Goal: Transaction & Acquisition: Subscribe to service/newsletter

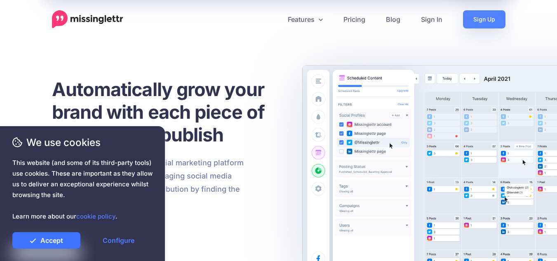
click at [36, 231] on div "We use cookies This website (and some of its third-party tools) use cookies. Th…" at bounding box center [82, 191] width 140 height 113
click at [38, 241] on link "Accept" at bounding box center [46, 240] width 68 height 16
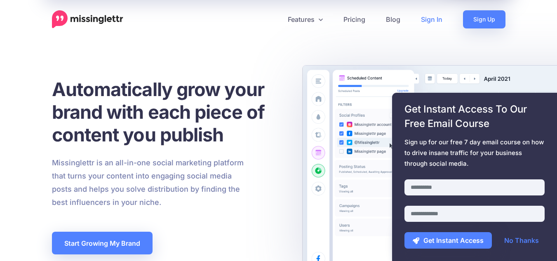
click at [424, 19] on link "Sign In" at bounding box center [431, 19] width 42 height 18
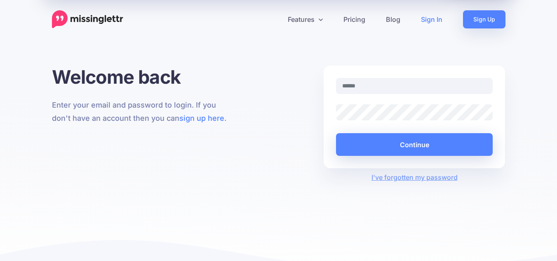
click at [413, 82] on input "text" at bounding box center [414, 86] width 157 height 16
drag, startPoint x: 413, startPoint y: 94, endPoint x: 414, endPoint y: 100, distance: 6.2
click at [414, 100] on div at bounding box center [414, 91] width 169 height 26
type input "**********"
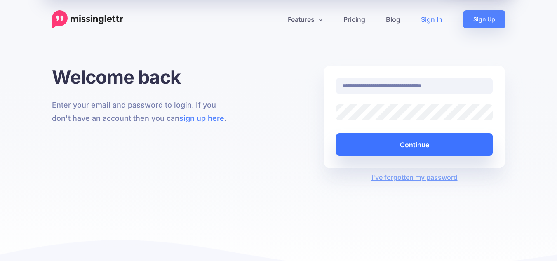
click at [427, 147] on button "Continue" at bounding box center [414, 144] width 157 height 23
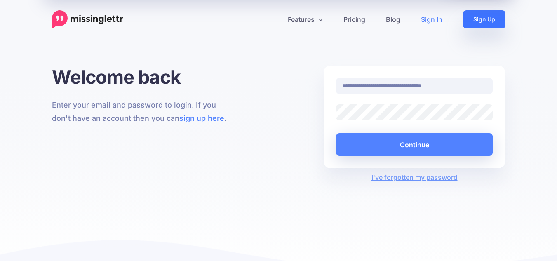
click at [491, 16] on link "Sign Up" at bounding box center [484, 19] width 42 height 18
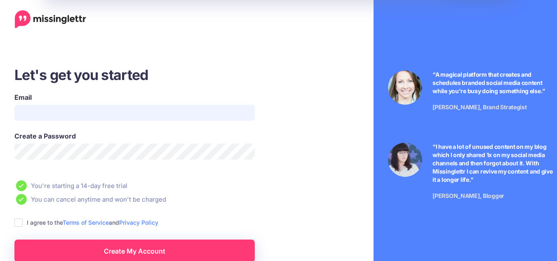
click at [46, 114] on input "Email" at bounding box center [134, 113] width 240 height 16
type input "**********"
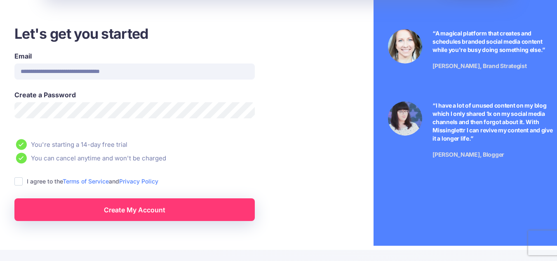
click at [15, 178] on ins at bounding box center [18, 181] width 8 height 8
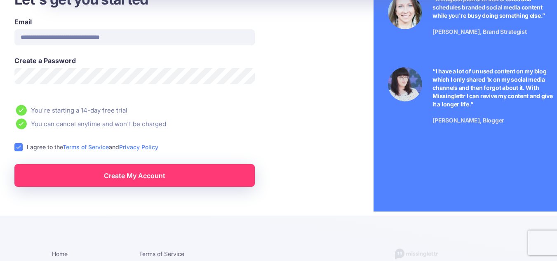
scroll to position [82, 0]
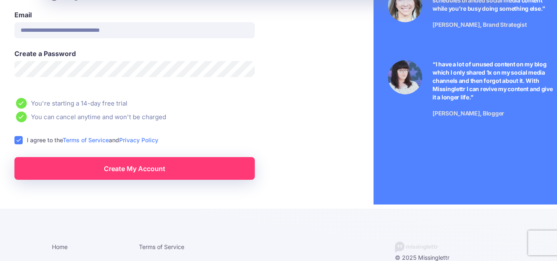
click at [124, 172] on link "Create My Account" at bounding box center [134, 168] width 240 height 23
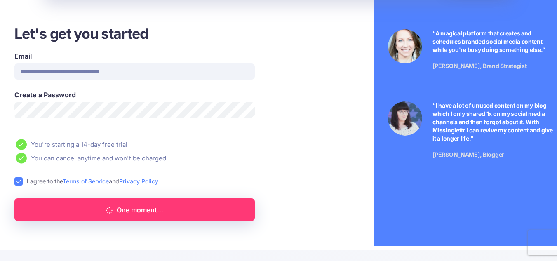
scroll to position [0, 0]
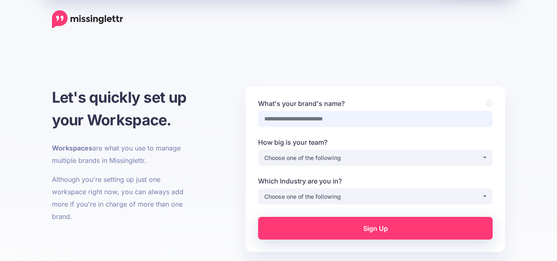
click at [384, 119] on input "What's your brand's name?" at bounding box center [375, 119] width 234 height 16
click at [451, 153] on div "Choose one of the following" at bounding box center [373, 158] width 218 height 10
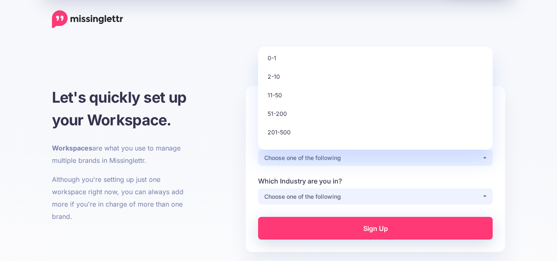
click at [451, 191] on button "Choose one of the following" at bounding box center [375, 196] width 234 height 16
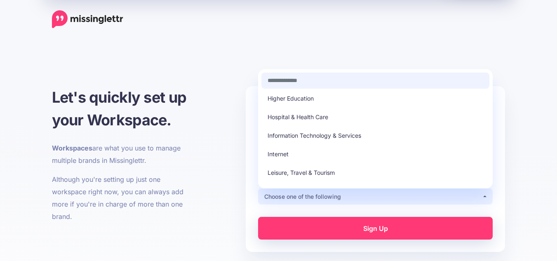
scroll to position [41, 0]
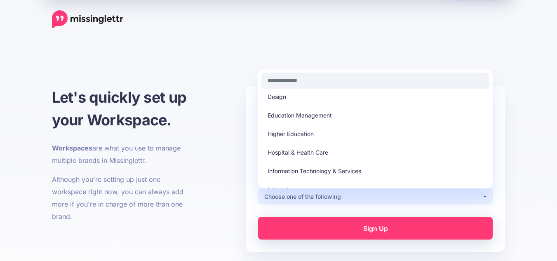
click at [518, 107] on div "**********" at bounding box center [278, 212] width 557 height 293
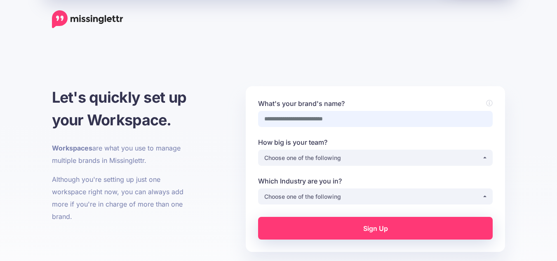
click at [343, 117] on input "What's your brand's name?" at bounding box center [375, 119] width 234 height 16
type input "**********"
click at [326, 157] on div "Choose one of the following" at bounding box center [373, 158] width 218 height 10
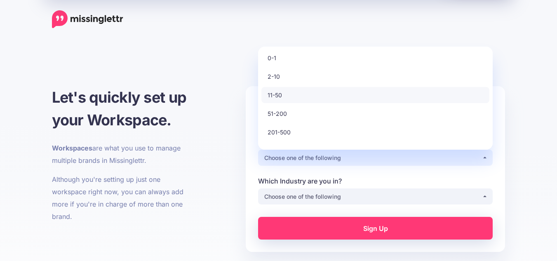
click at [357, 91] on link "11-50" at bounding box center [375, 95] width 228 height 16
select select "*"
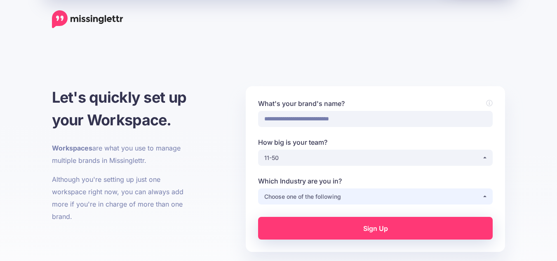
click at [370, 192] on div "Choose one of the following" at bounding box center [373, 197] width 218 height 10
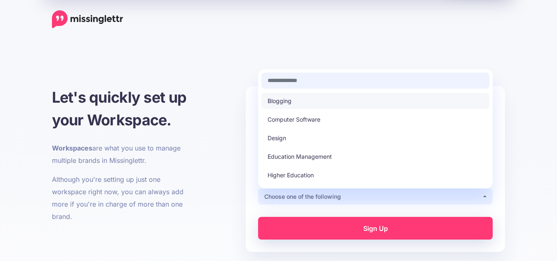
type input "*"
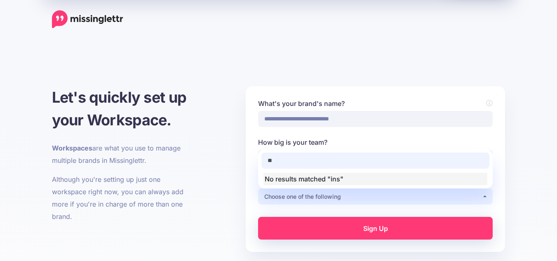
type input "*"
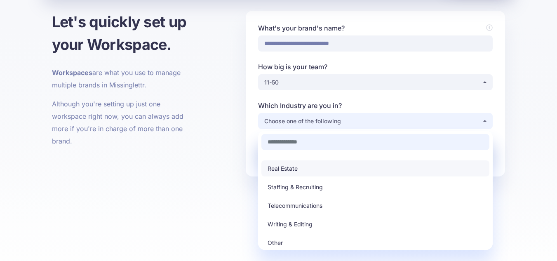
scroll to position [82, 0]
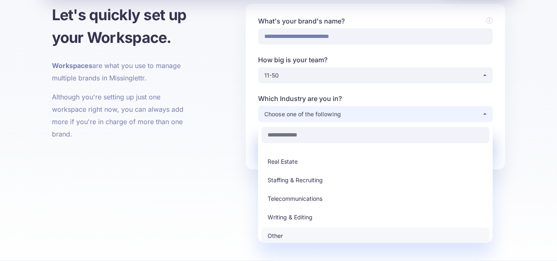
click at [295, 235] on link "Other" at bounding box center [375, 235] width 228 height 16
select select "*****"
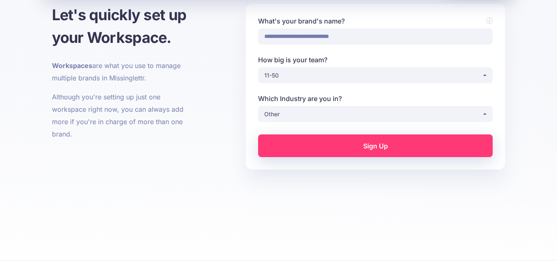
click at [399, 143] on link "Sign Up" at bounding box center [375, 145] width 234 height 23
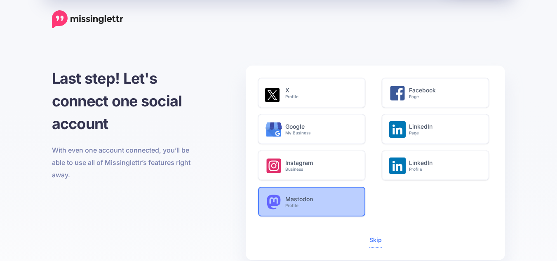
click at [297, 197] on h6 "Mastodon Profile" at bounding box center [320, 202] width 71 height 12
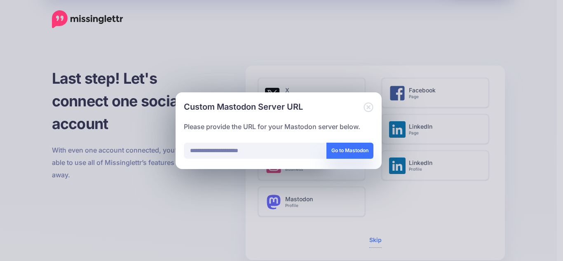
click at [353, 152] on button "Go to Mastodon" at bounding box center [349, 151] width 47 height 16
